Goal: Find specific page/section: Find specific page/section

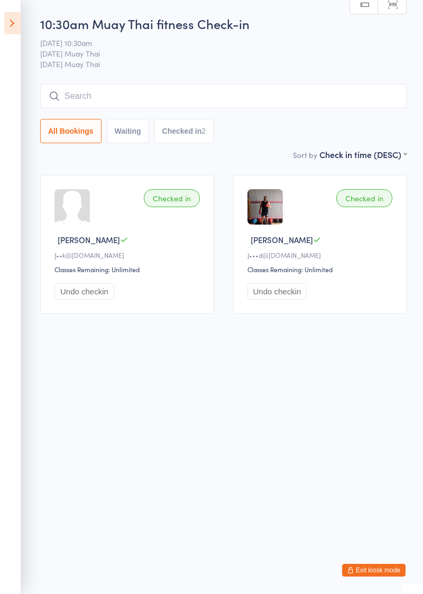
click at [379, 571] on button "Exit kiosk mode" at bounding box center [373, 570] width 63 height 13
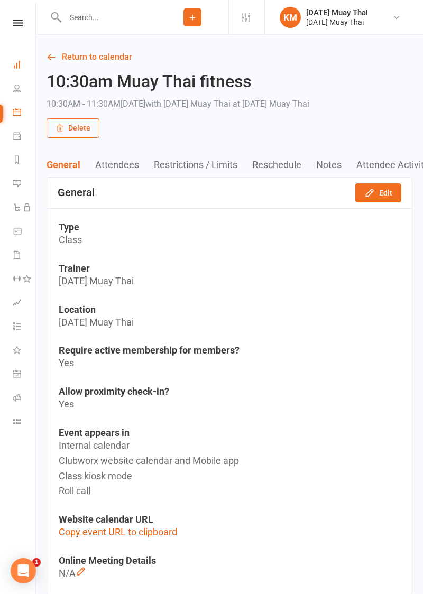
click at [17, 61] on icon at bounding box center [17, 64] width 8 height 8
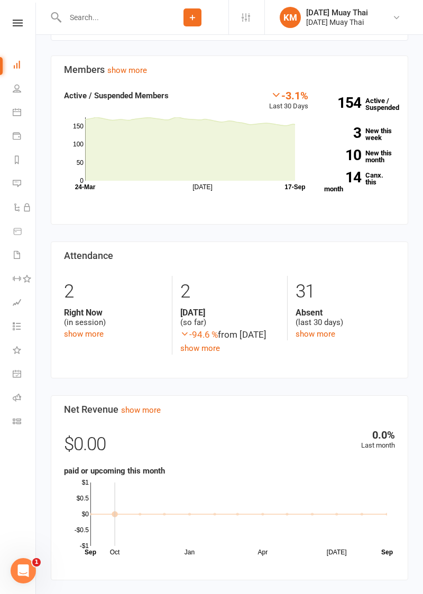
scroll to position [406, 0]
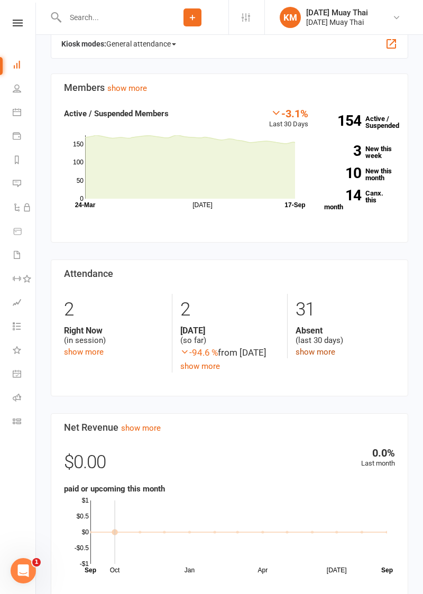
click at [321, 353] on link "show more" at bounding box center [315, 352] width 40 height 10
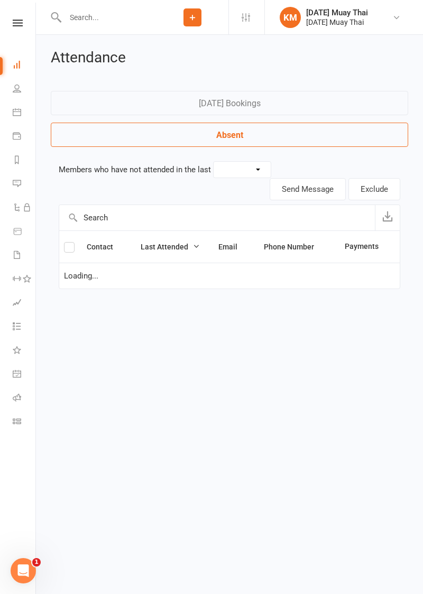
select select "30"
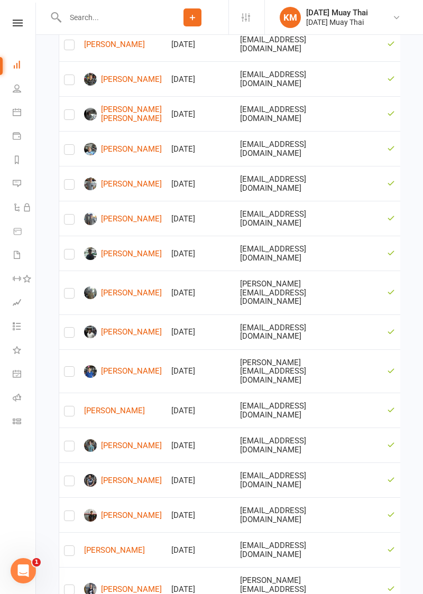
scroll to position [738, 0]
